Goal: Information Seeking & Learning: Understand process/instructions

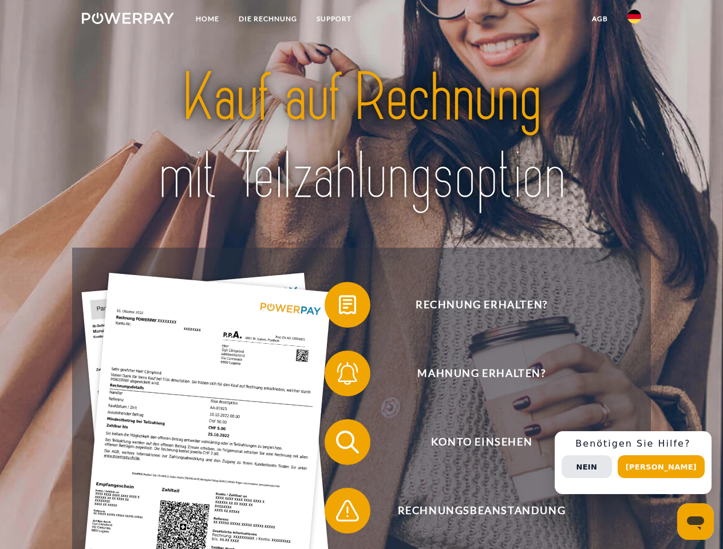
click at [128, 20] on img at bounding box center [128, 18] width 92 height 11
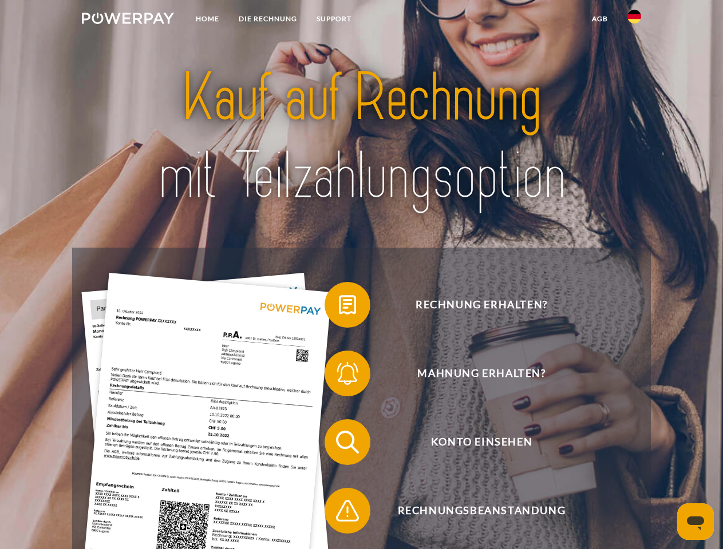
click at [634, 20] on img at bounding box center [634, 17] width 14 height 14
click at [599, 19] on link "agb" at bounding box center [599, 19] width 35 height 21
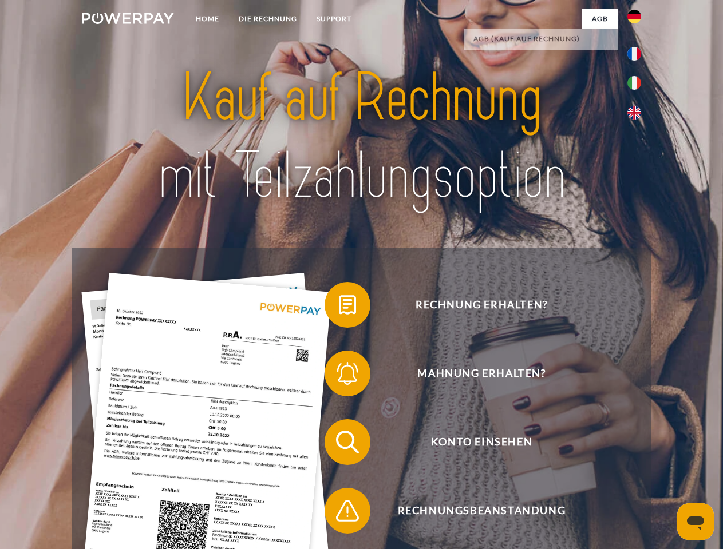
click at [339, 307] on span at bounding box center [330, 304] width 57 height 57
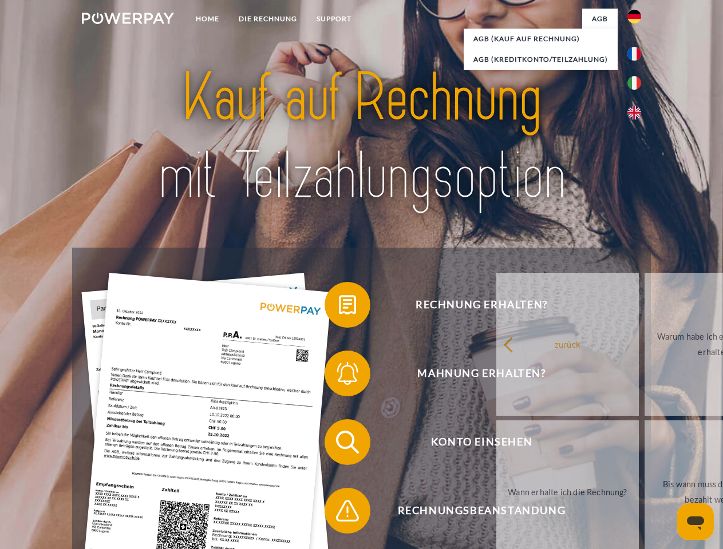
click at [339, 376] on div "Rechnung erhalten? Mahnung erhalten? Konto einsehen" at bounding box center [361, 477] width 578 height 458
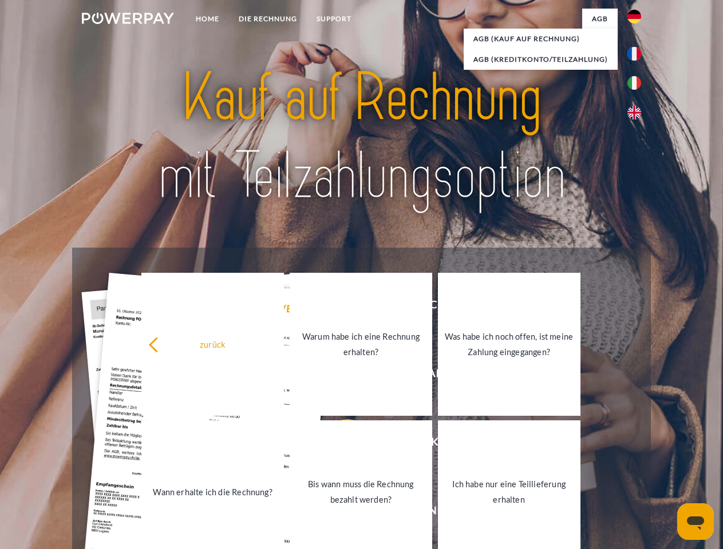
click at [339, 445] on link "Bis wann muss die Rechnung bezahlt werden?" at bounding box center [361, 492] width 142 height 143
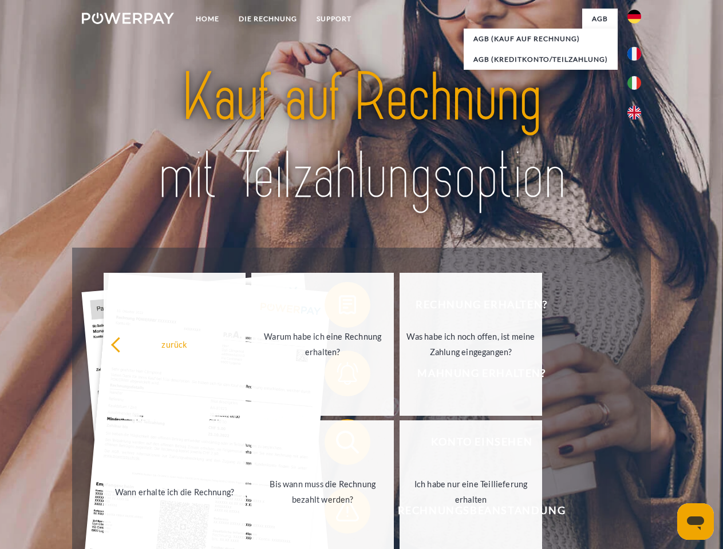
click at [339, 513] on span at bounding box center [330, 510] width 57 height 57
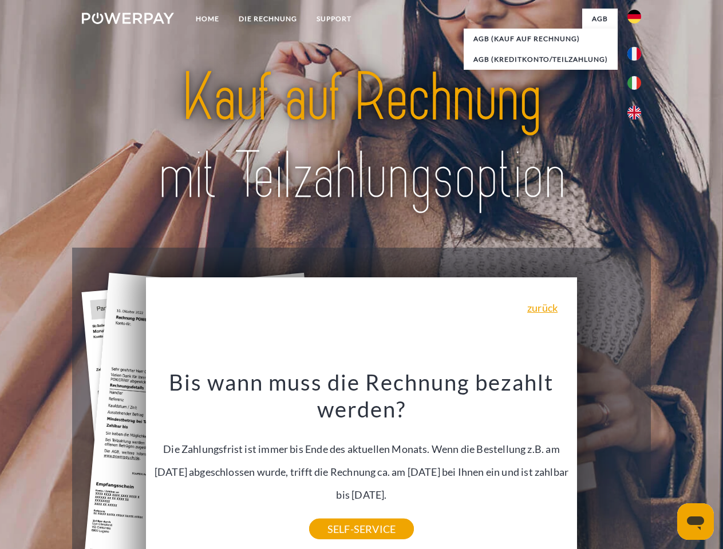
click at [637, 463] on div "Rechnung erhalten? Mahnung erhalten? Konto einsehen" at bounding box center [361, 477] width 578 height 458
click at [609, 465] on span "Konto einsehen" at bounding box center [481, 442] width 280 height 46
click at [665, 467] on header "Home DIE RECHNUNG SUPPORT" at bounding box center [361, 395] width 723 height 790
